Goal: Browse casually: Explore the website without a specific task or goal

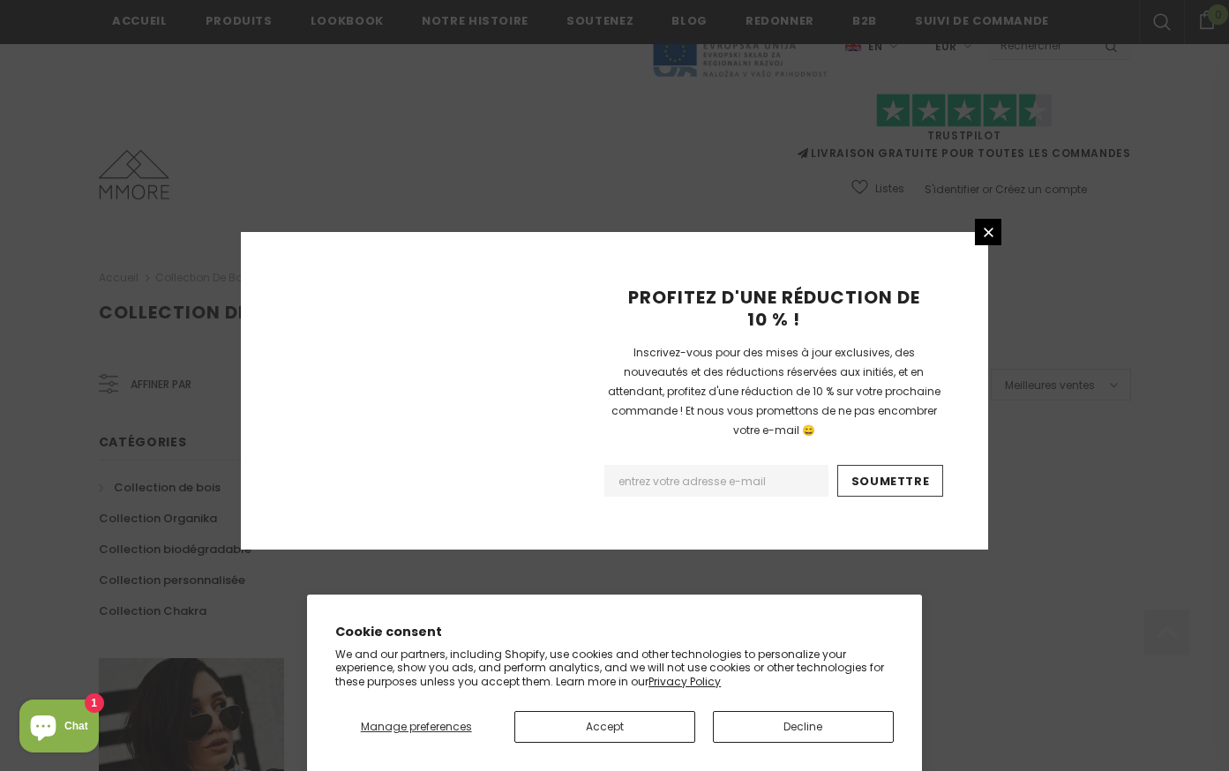
scroll to position [1080, 0]
